Goal: Transaction & Acquisition: Download file/media

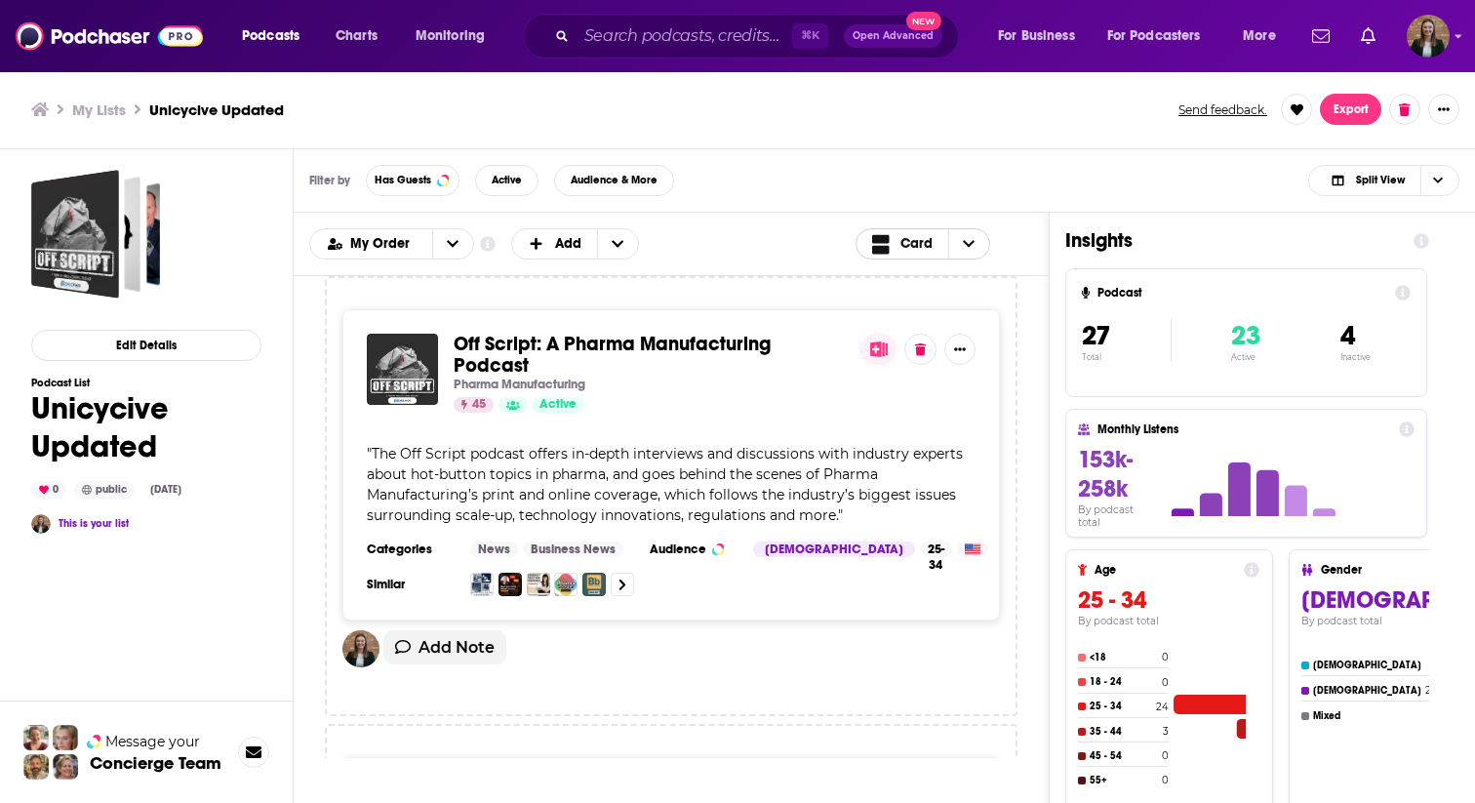
click at [972, 237] on icon "Choose View" at bounding box center [969, 244] width 12 height 14
click at [972, 238] on icon "Choose View" at bounding box center [969, 244] width 12 height 14
click at [767, 244] on div "My Order Customize Your List Order Select the “My Order” sort and remove all fi…" at bounding box center [671, 243] width 724 height 31
click at [1348, 115] on button "Export" at bounding box center [1350, 109] width 61 height 31
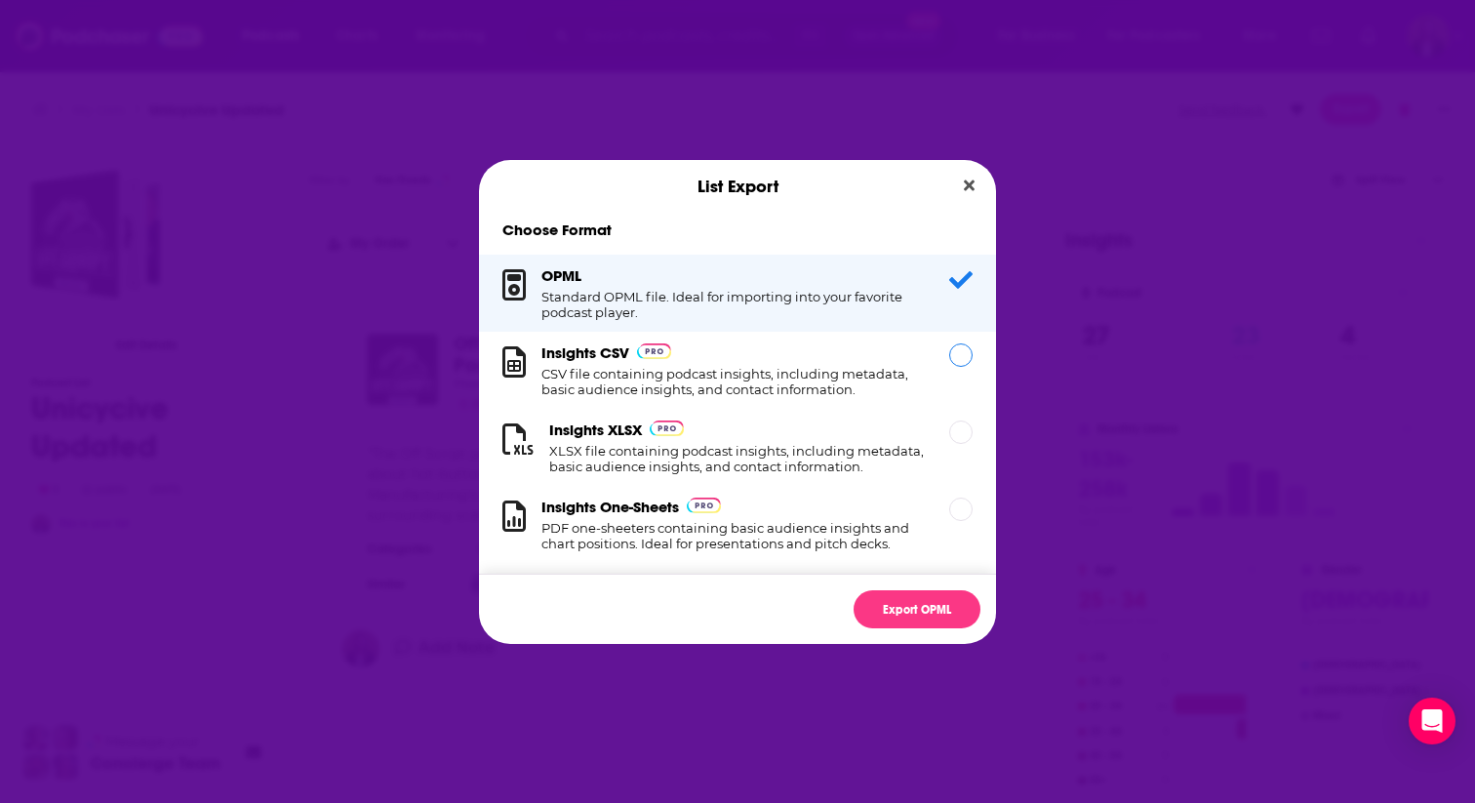
click at [845, 362] on div "Insights CSV CSV file containing podcast insights, including metadata, basic au…" at bounding box center [733, 370] width 384 height 54
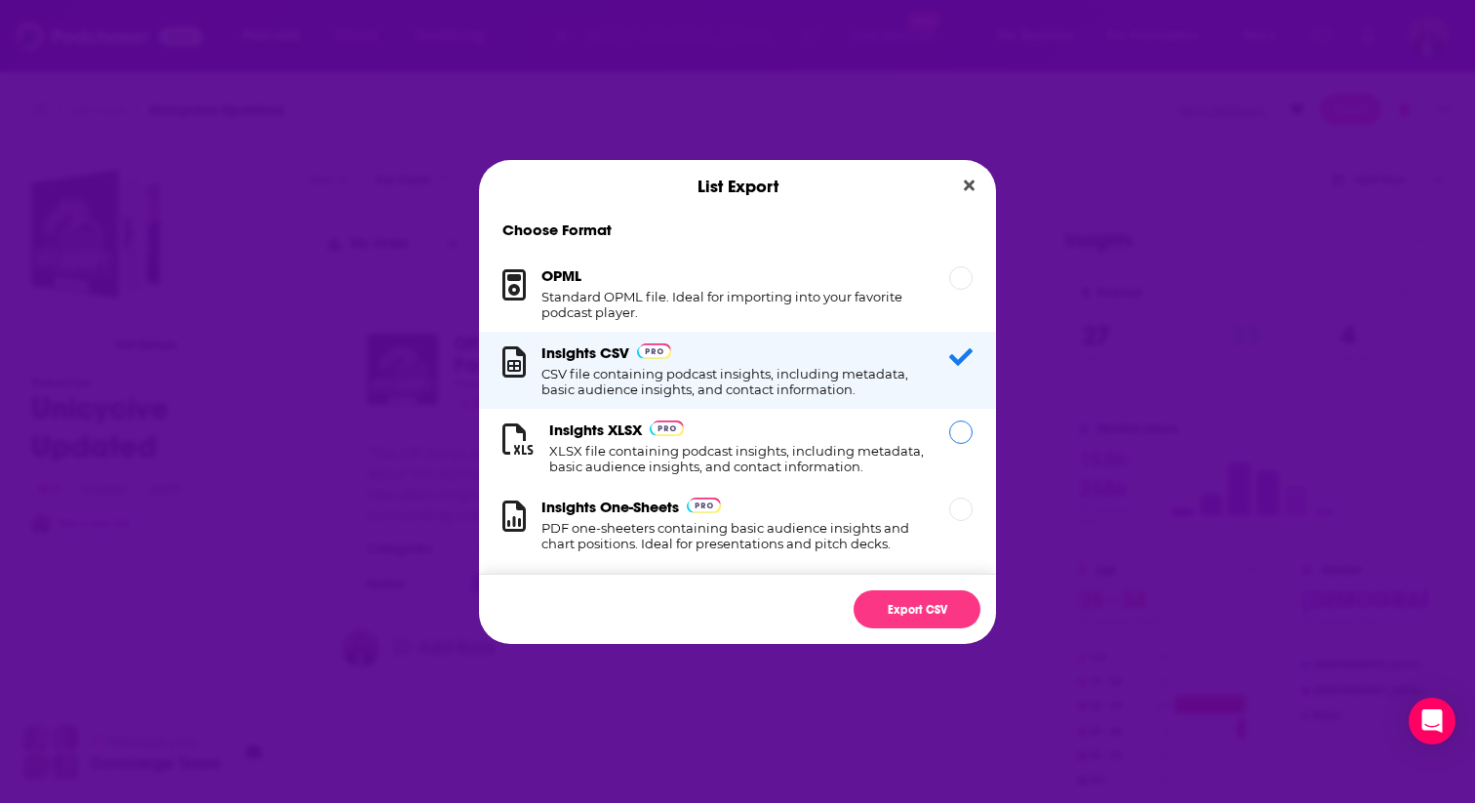
click at [907, 467] on h1 "XLSX file containing podcast insights, including metadata, basic audience insig…" at bounding box center [737, 458] width 376 height 31
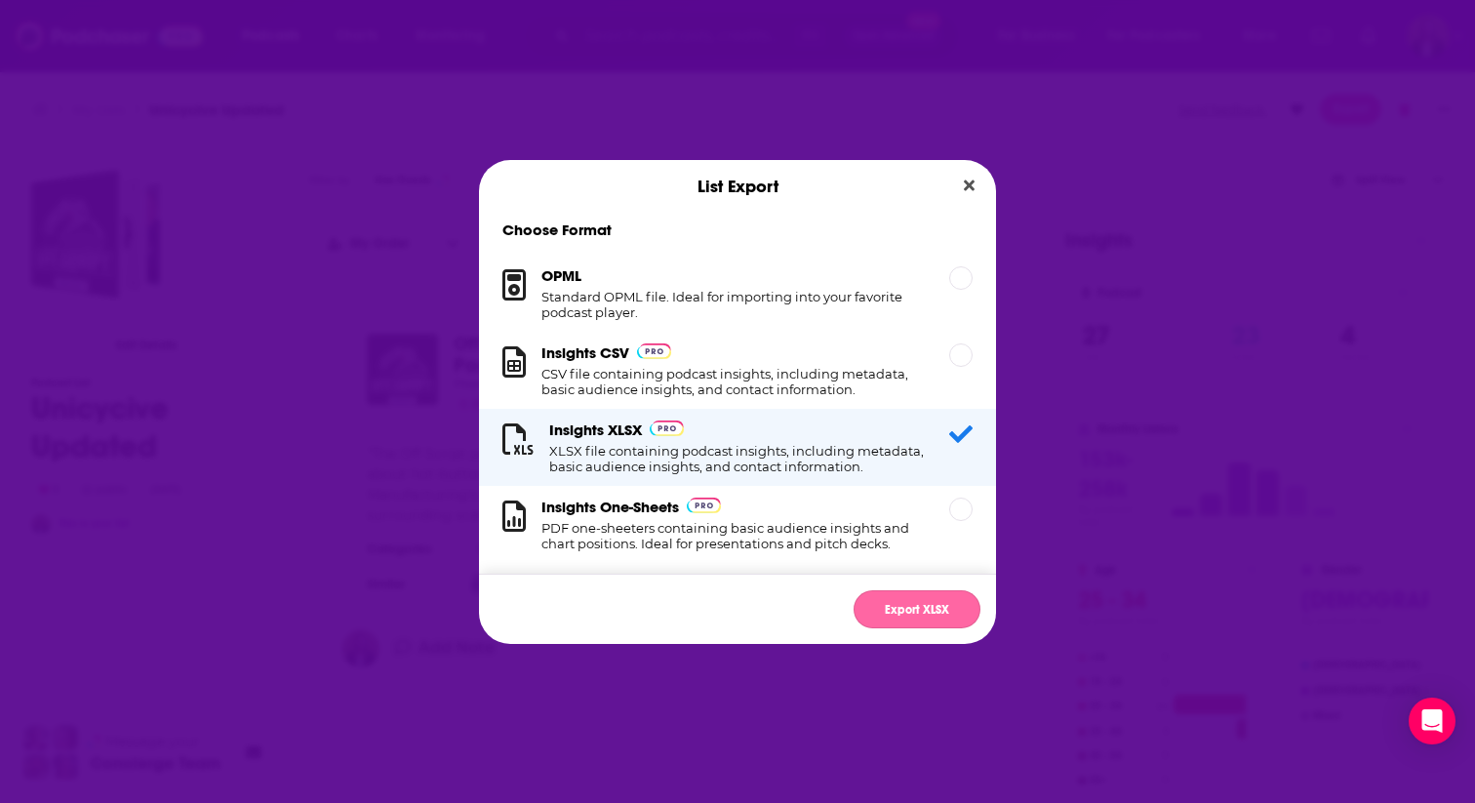
click at [901, 602] on button "Export XLSX" at bounding box center [916, 609] width 127 height 38
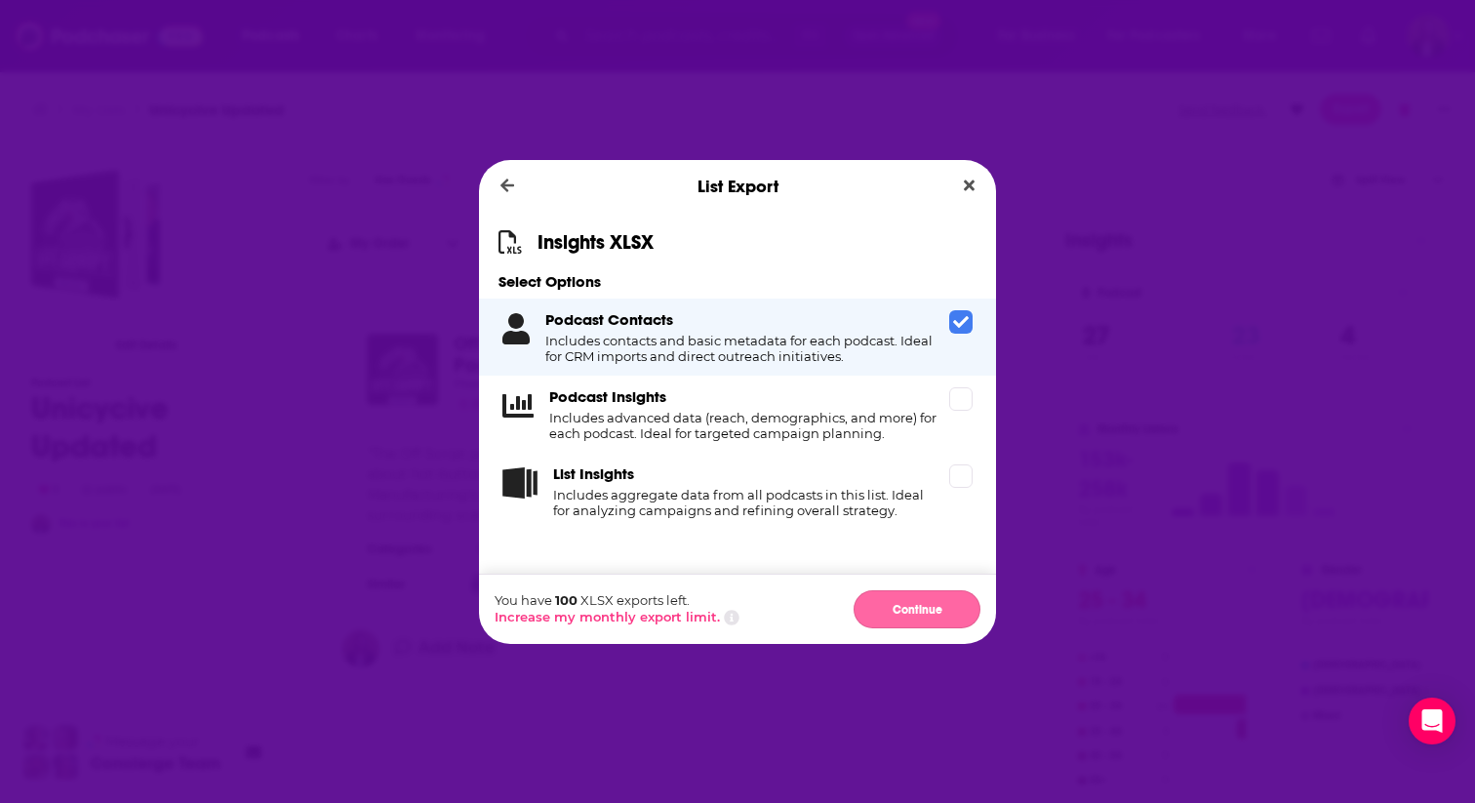
click at [896, 616] on button "Continue" at bounding box center [916, 609] width 127 height 38
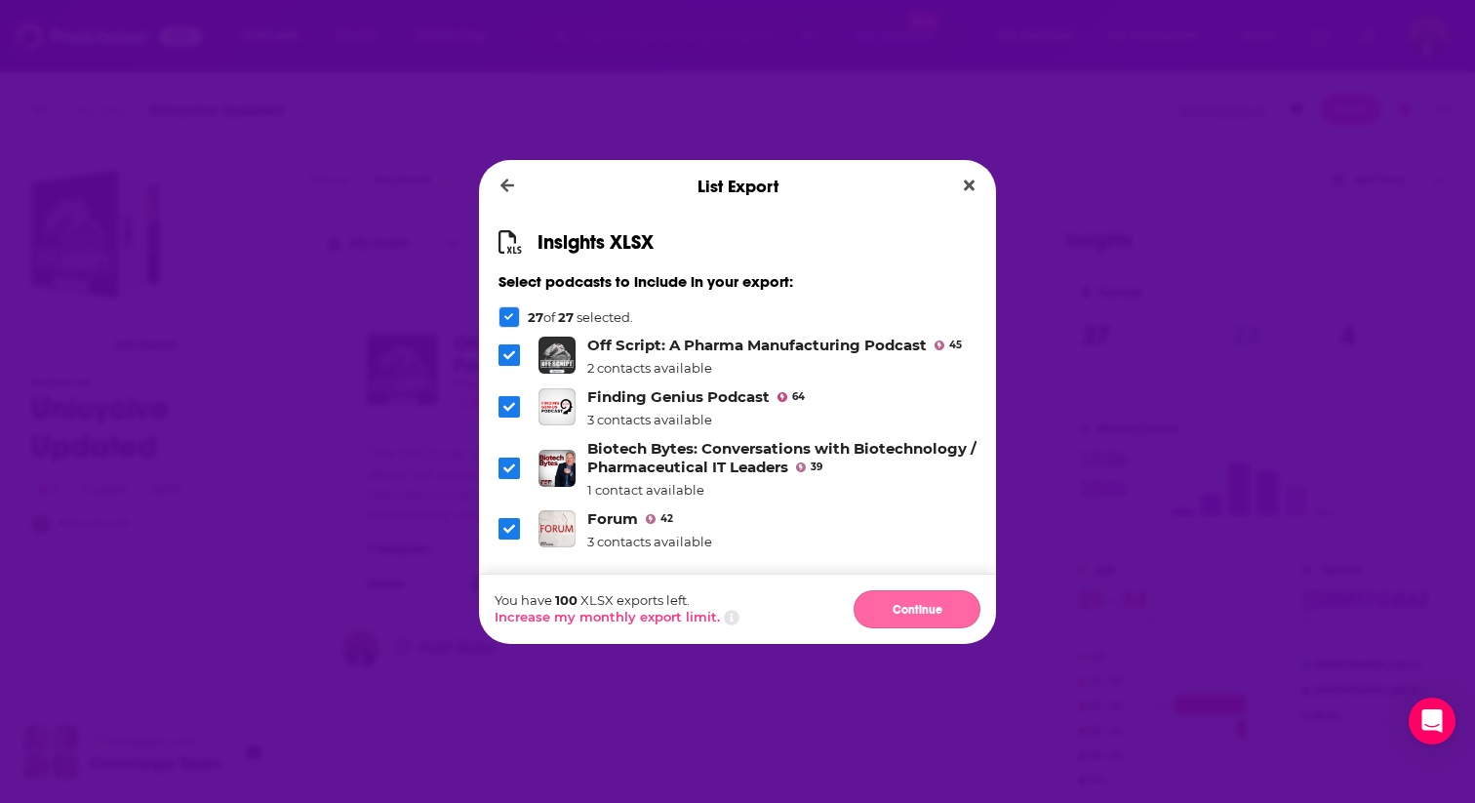
click at [891, 608] on button "Continue" at bounding box center [916, 609] width 127 height 38
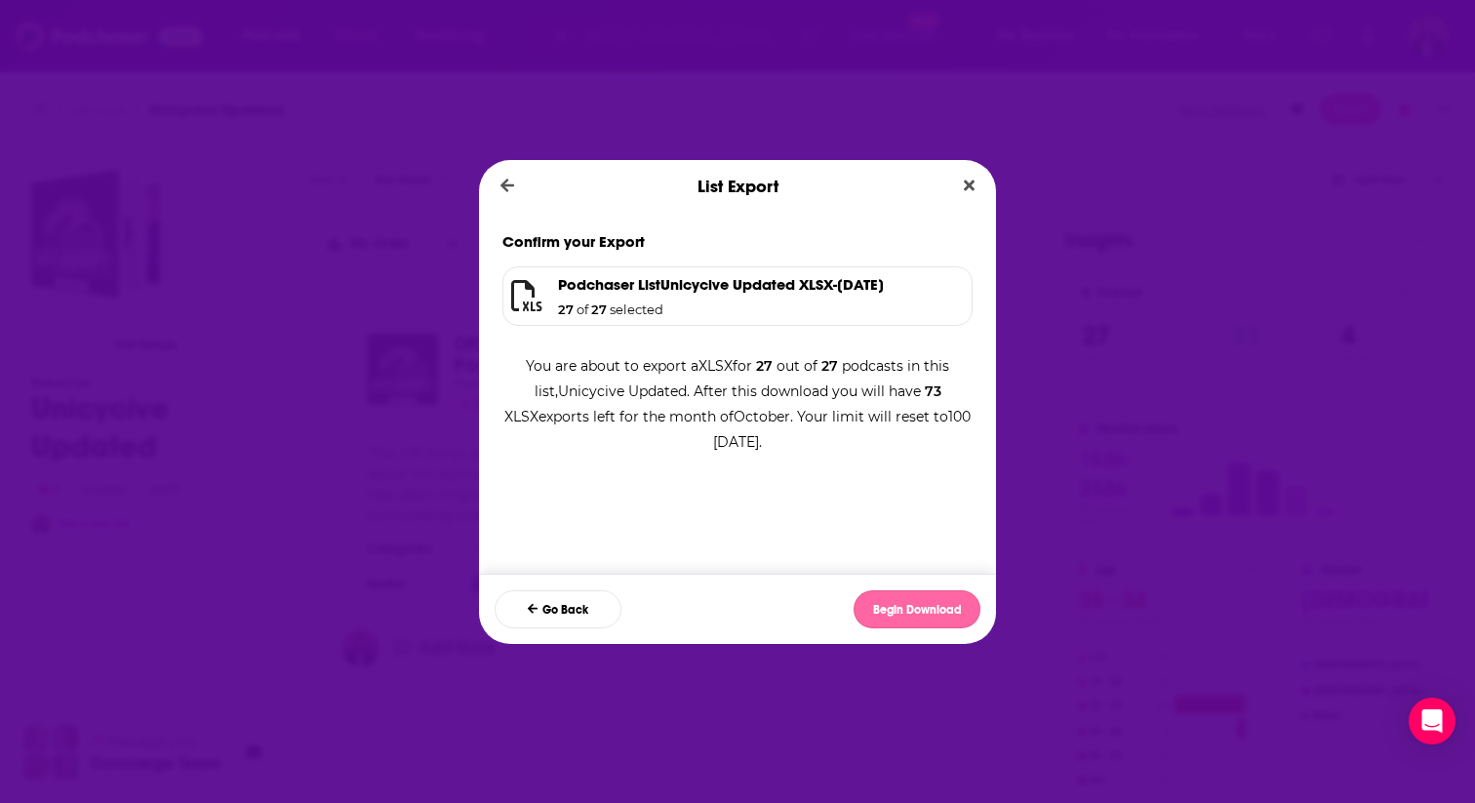
click at [931, 608] on button "Begin Download" at bounding box center [916, 609] width 127 height 38
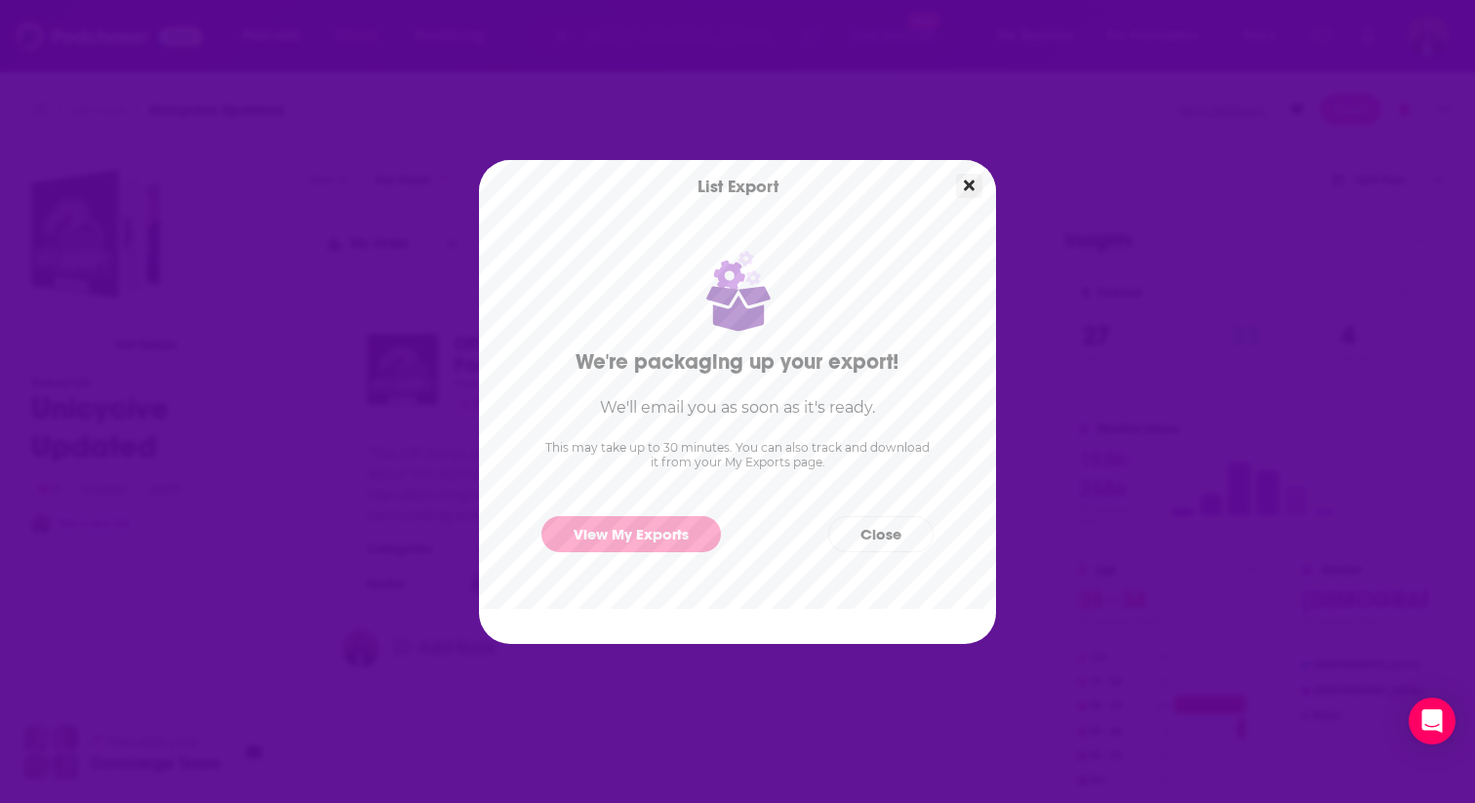
click at [964, 189] on icon "Close" at bounding box center [969, 186] width 11 height 16
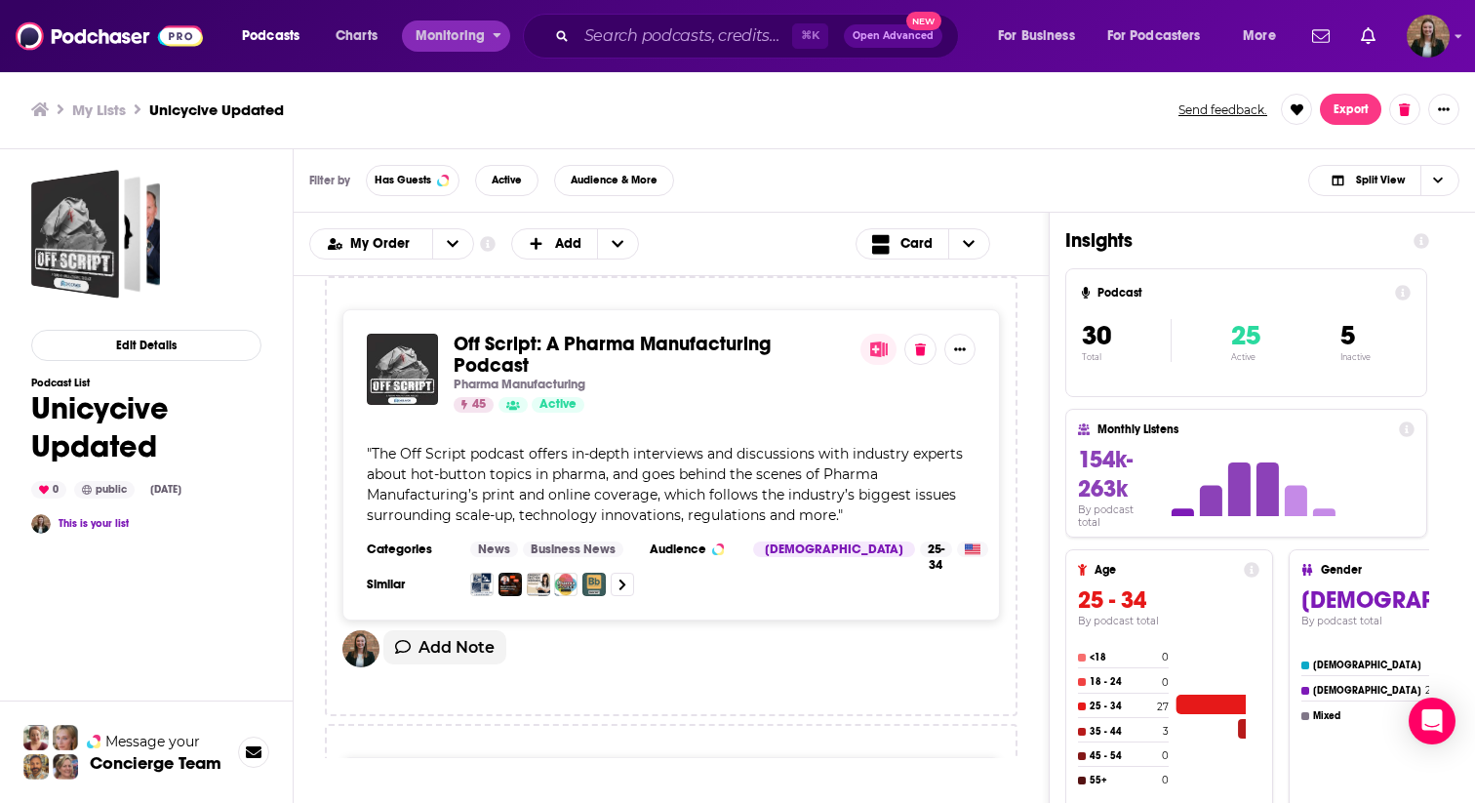
scroll to position [1589, 0]
